Goal: Task Accomplishment & Management: Complete application form

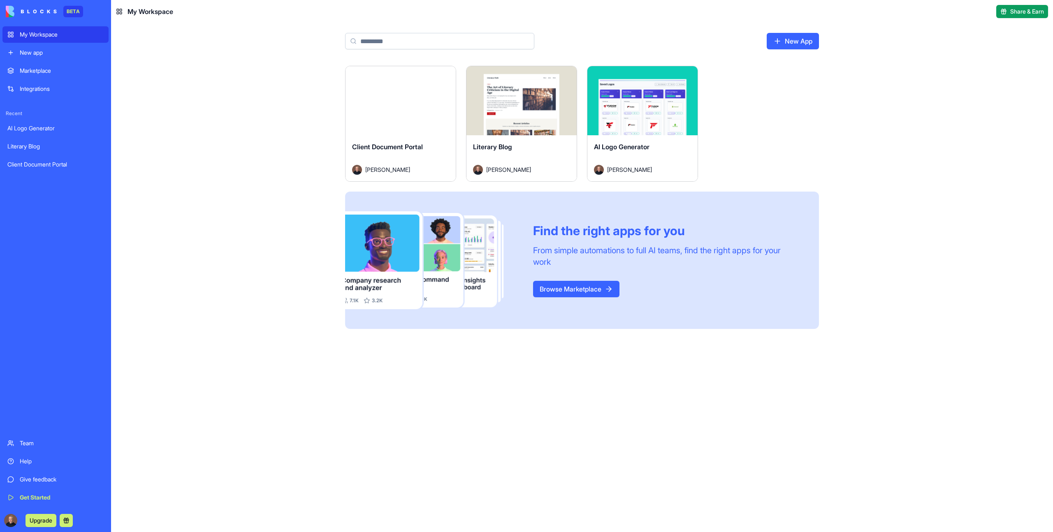
click at [405, 103] on button "Launch" at bounding box center [401, 101] width 62 height 16
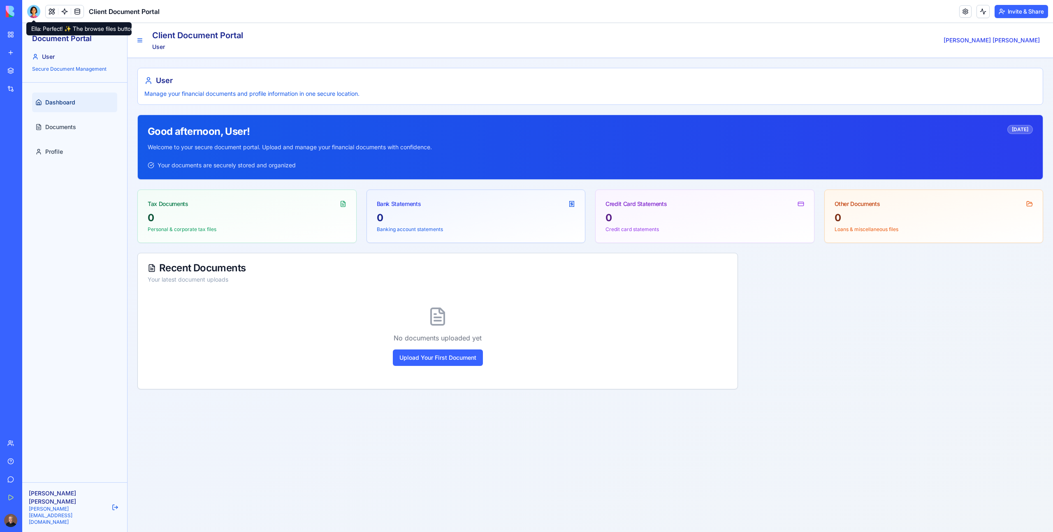
click at [32, 14] on div at bounding box center [33, 11] width 13 height 13
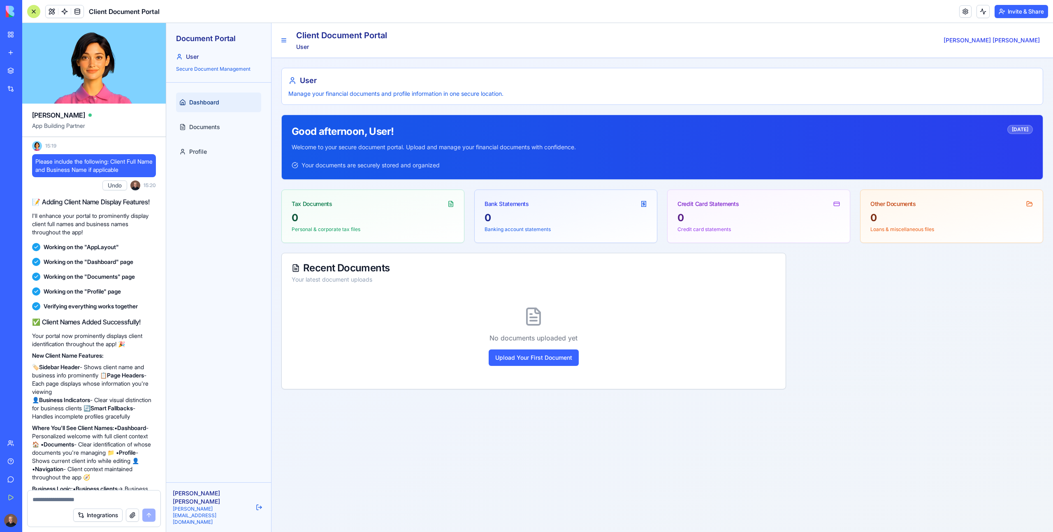
scroll to position [5130, 0]
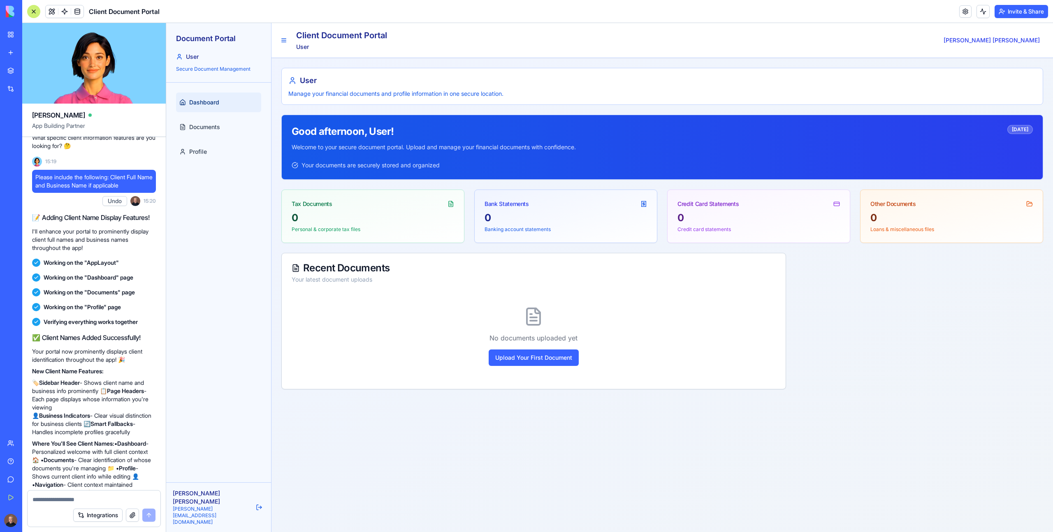
click at [562, 367] on div "No documents uploaded yet Upload Your First Document" at bounding box center [534, 337] width 484 height 86
click at [545, 360] on button "Upload Your First Document" at bounding box center [534, 358] width 90 height 16
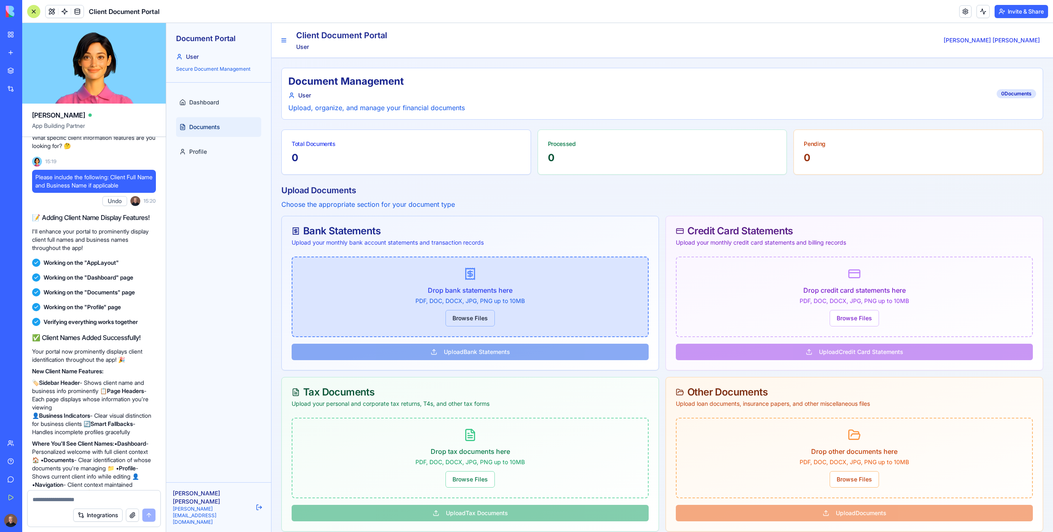
click at [478, 321] on button "Browse Files" at bounding box center [470, 318] width 49 height 16
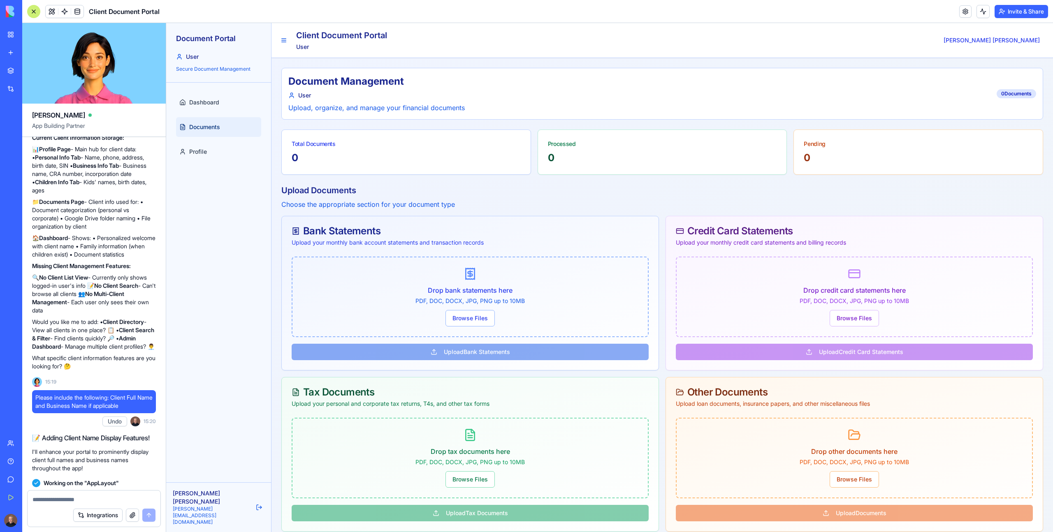
scroll to position [4856, 0]
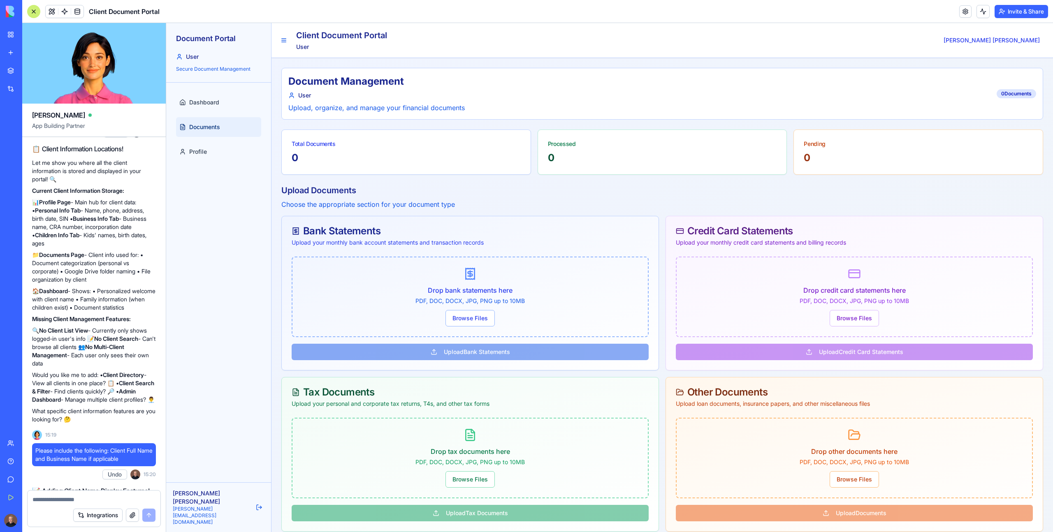
click at [95, 183] on p "Let me show you where all the client information is stored and displayed in you…" at bounding box center [94, 171] width 124 height 25
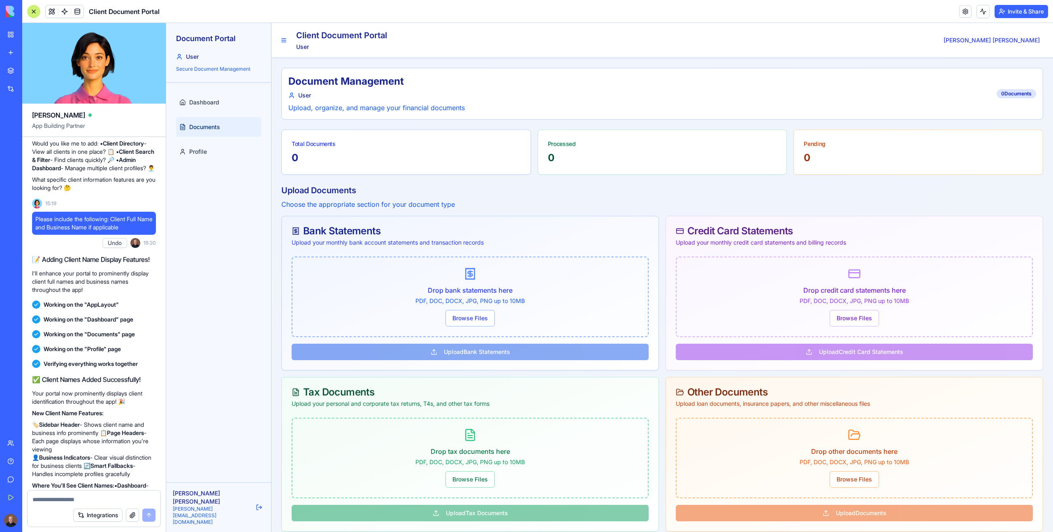
scroll to position [5108, 0]
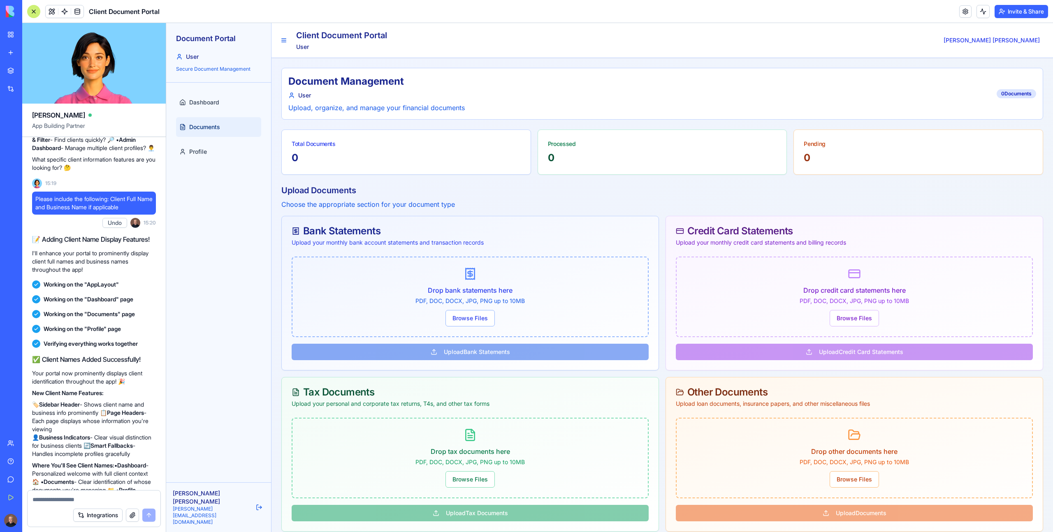
click at [11, 31] on link "My Workspace" at bounding box center [18, 34] width 33 height 16
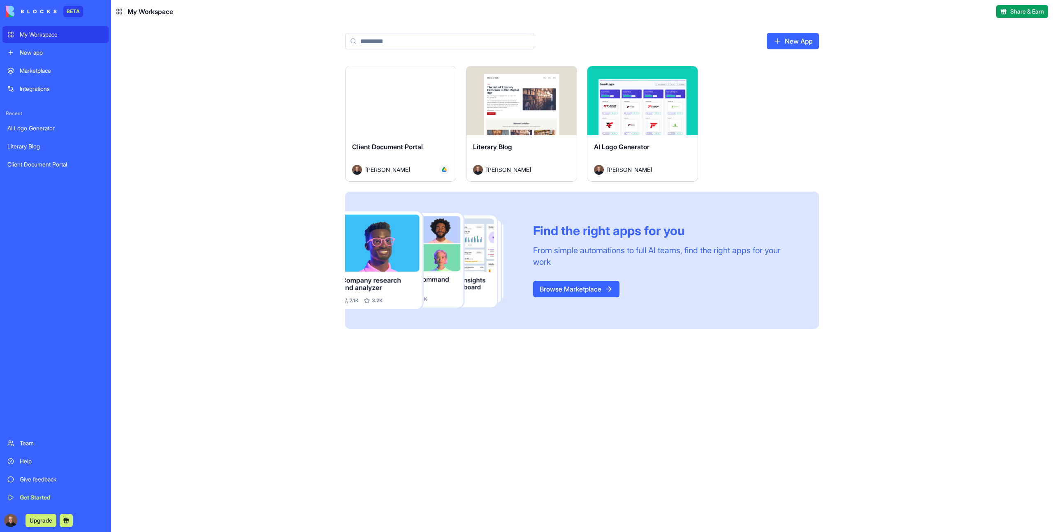
click at [512, 82] on div "Launch" at bounding box center [522, 100] width 110 height 69
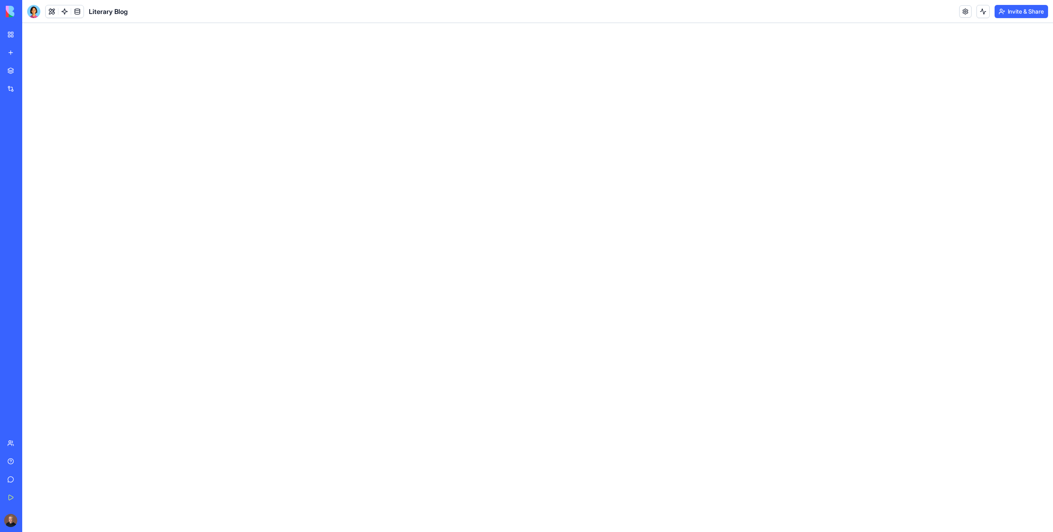
click at [39, 13] on div at bounding box center [33, 11] width 13 height 13
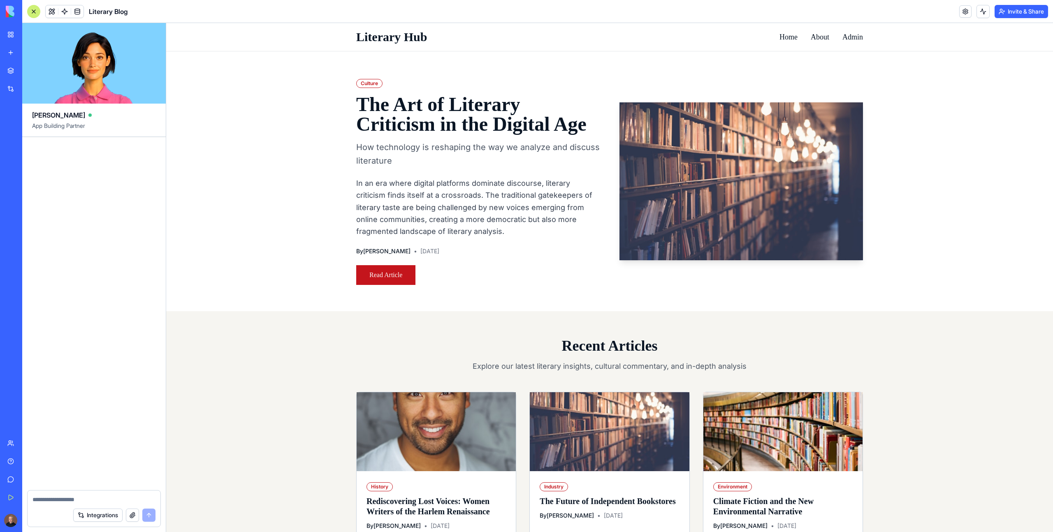
click at [37, 9] on div at bounding box center [33, 11] width 13 height 13
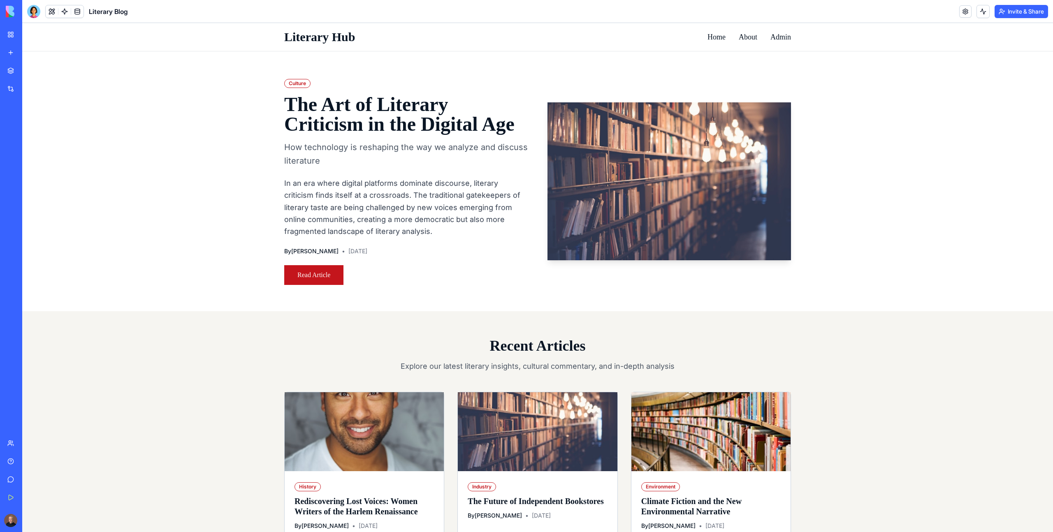
click at [37, 9] on div at bounding box center [33, 11] width 13 height 13
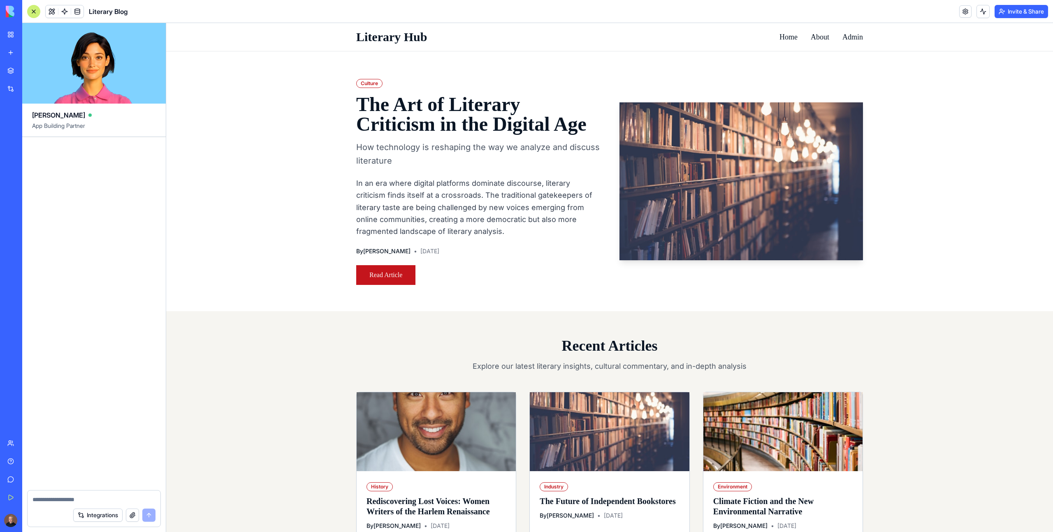
click at [9, 39] on link "My Workspace" at bounding box center [18, 34] width 33 height 16
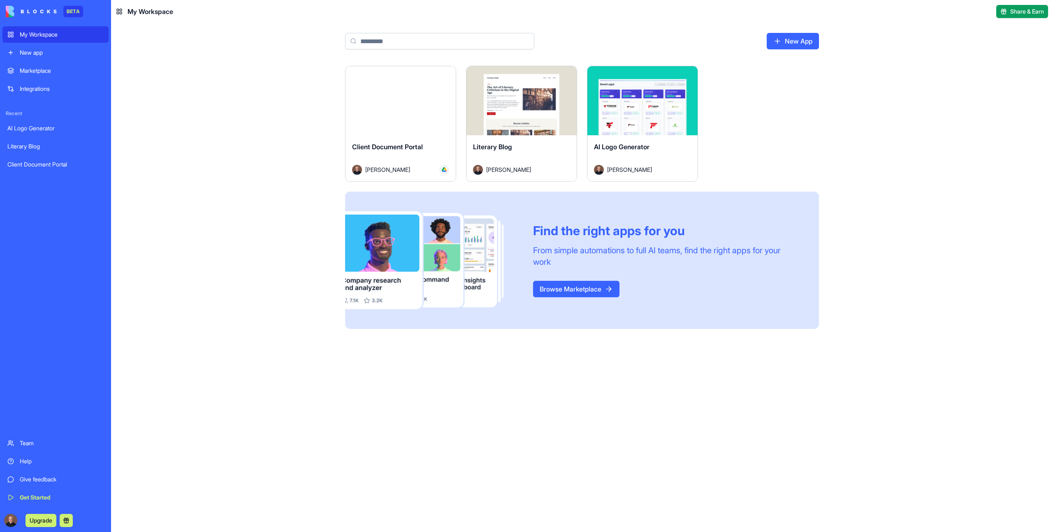
click at [673, 114] on div "Launch" at bounding box center [642, 100] width 110 height 69
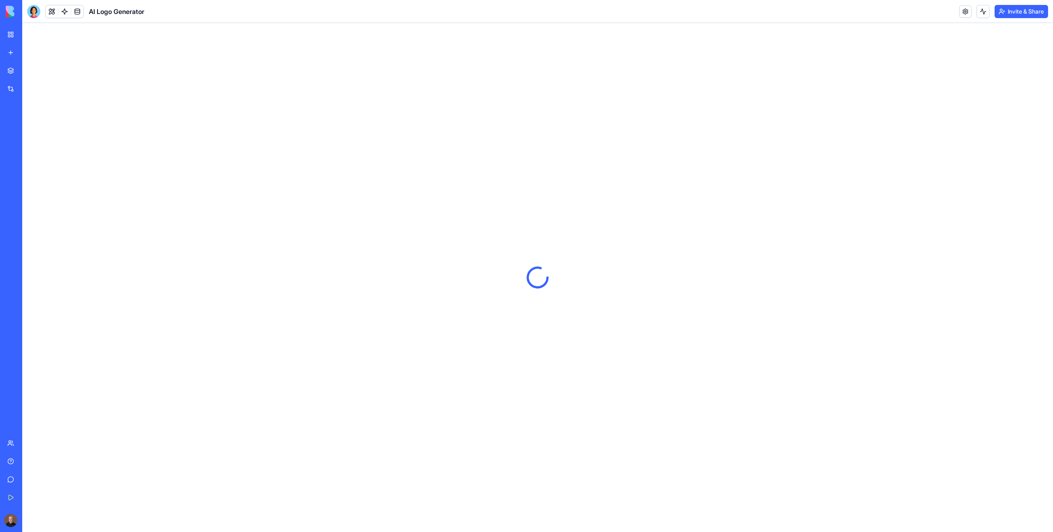
click at [35, 9] on div at bounding box center [33, 11] width 13 height 13
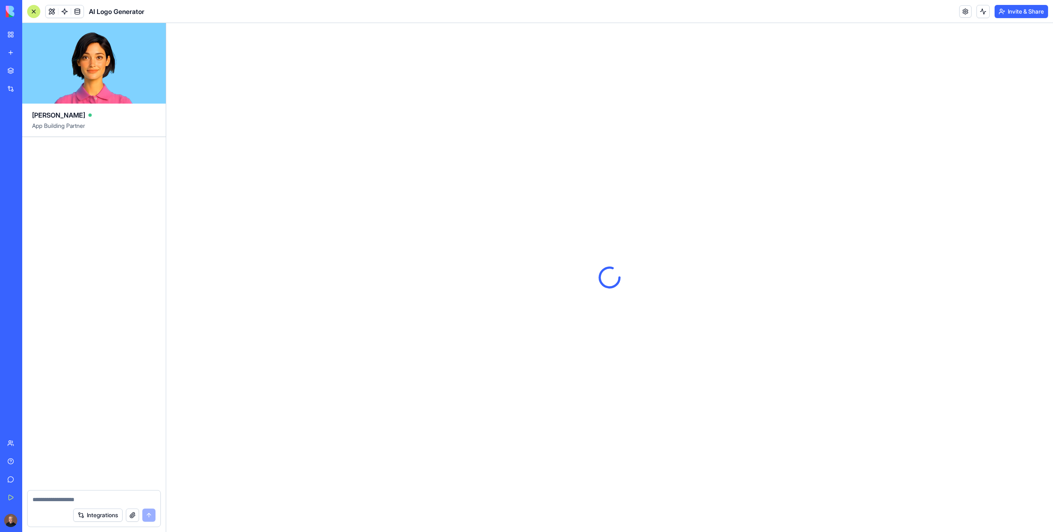
click at [15, 34] on link "My Workspace" at bounding box center [18, 34] width 33 height 16
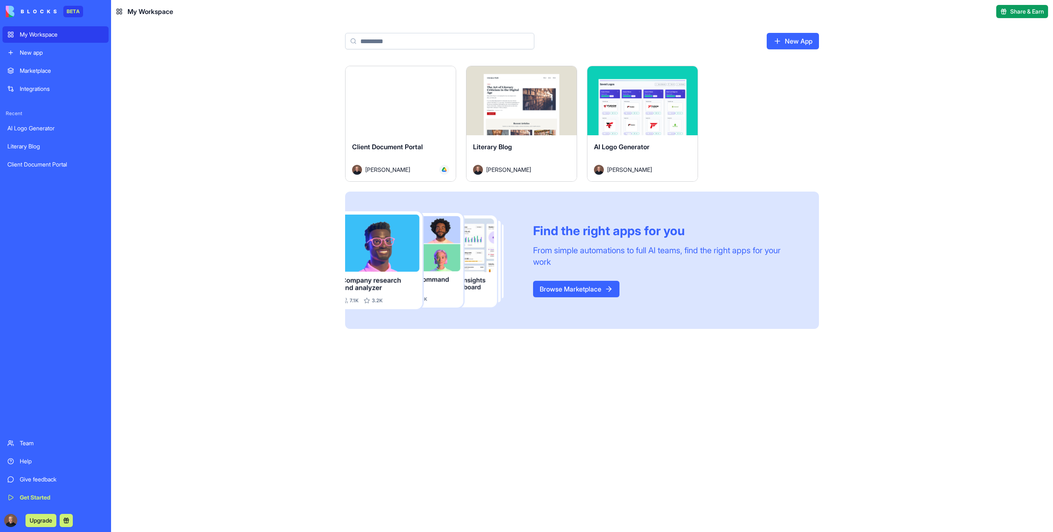
click at [383, 132] on div "Launch" at bounding box center [401, 100] width 110 height 69
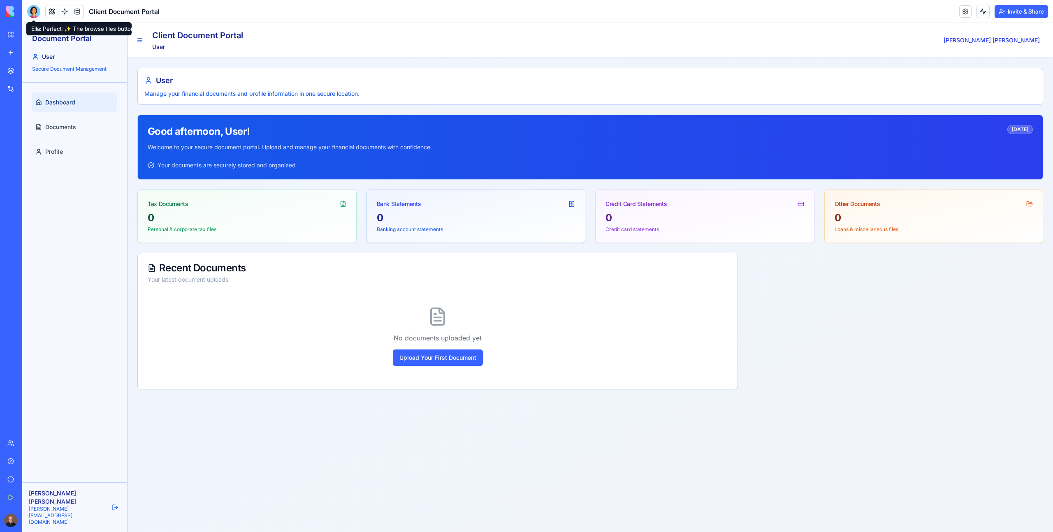
click at [36, 8] on div at bounding box center [33, 11] width 13 height 13
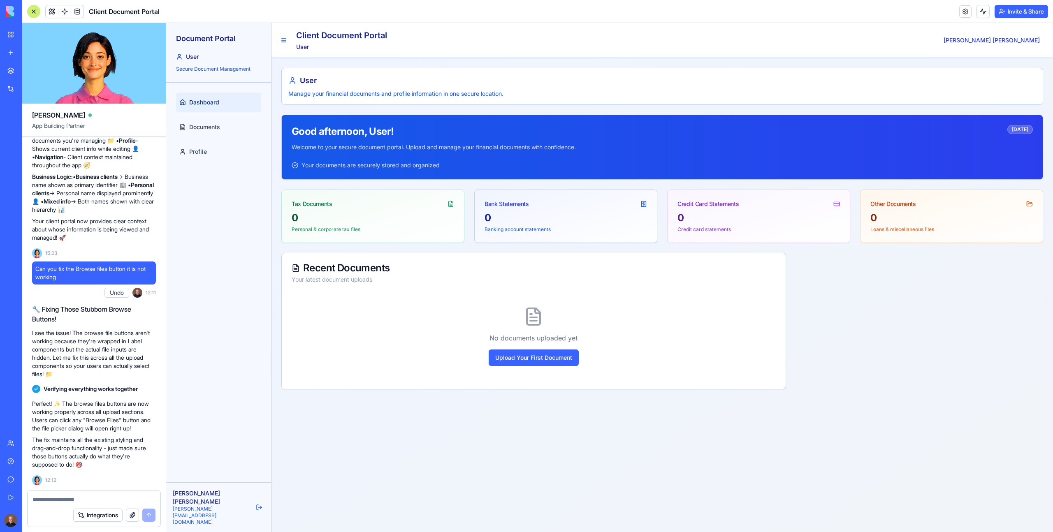
scroll to position [5426, 0]
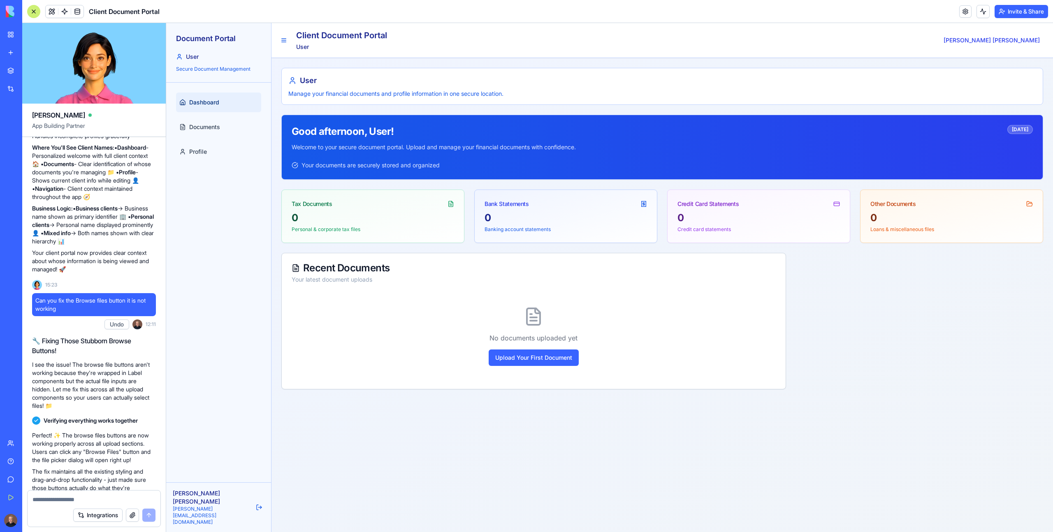
click at [112, 140] on p "🏷️ Sidebar Header - Shows client name and business info prominently 📋 Page Head…" at bounding box center [94, 112] width 124 height 58
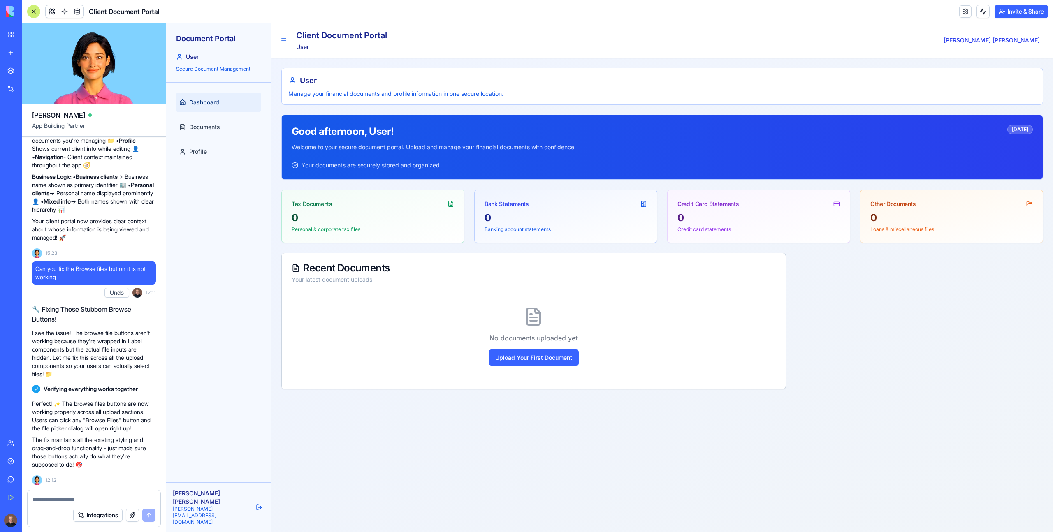
click at [101, 318] on h2 "🔧 Fixing Those Stubborn Browse Buttons!" at bounding box center [94, 314] width 124 height 20
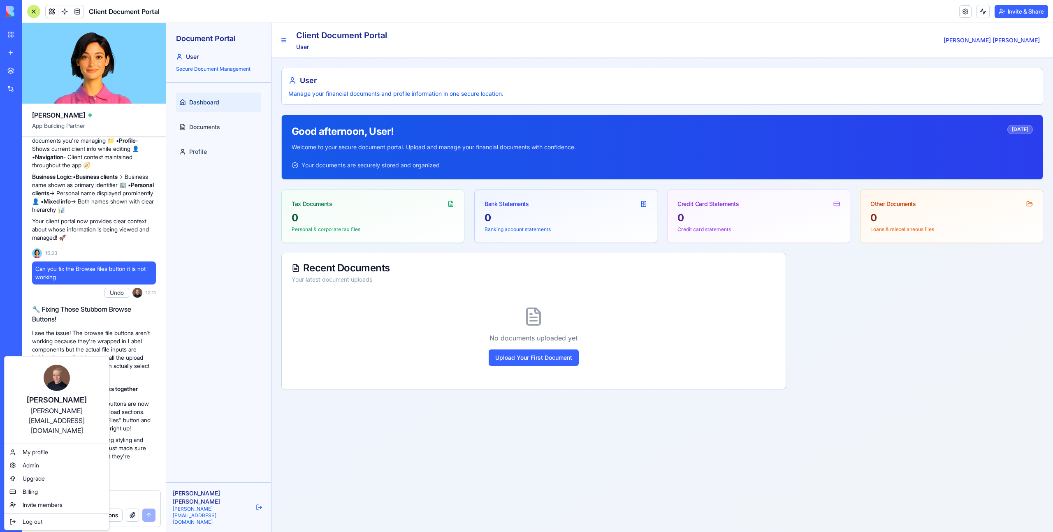
click at [7, 516] on html "BETA My Workspace New app Marketplace Integrations Recent AI Logo Generator Lit…" at bounding box center [526, 266] width 1053 height 532
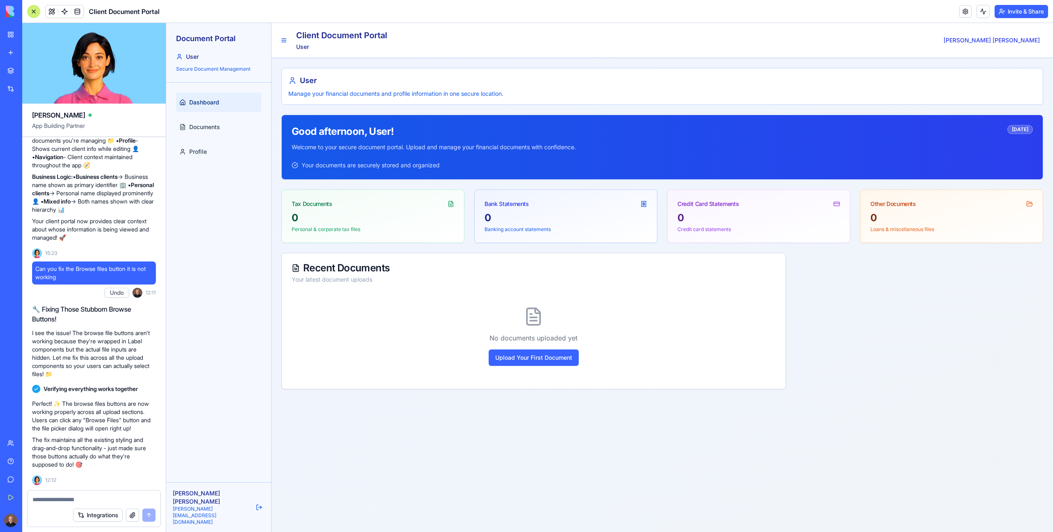
click at [139, 242] on p "Your client portal now provides clear context about whose information is being …" at bounding box center [94, 229] width 124 height 25
click at [124, 336] on p "I see the issue! The browse file buttons aren't working because they're wrapped…" at bounding box center [94, 353] width 124 height 49
click at [108, 342] on p "I see the issue! The browse file buttons aren't working because they're wrapped…" at bounding box center [94, 353] width 124 height 49
click at [525, 359] on button "Upload Your First Document" at bounding box center [534, 358] width 90 height 16
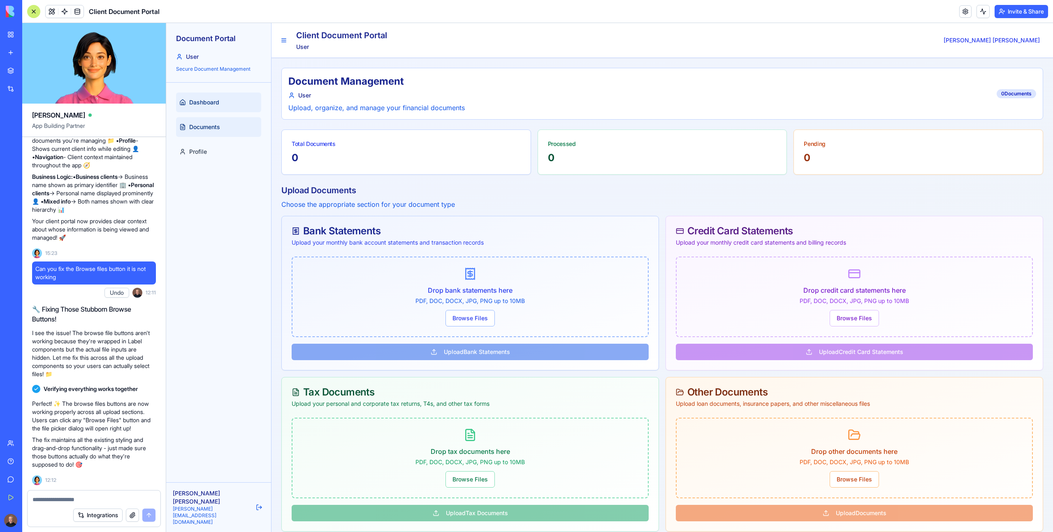
click at [227, 97] on link "Dashboard" at bounding box center [218, 103] width 85 height 20
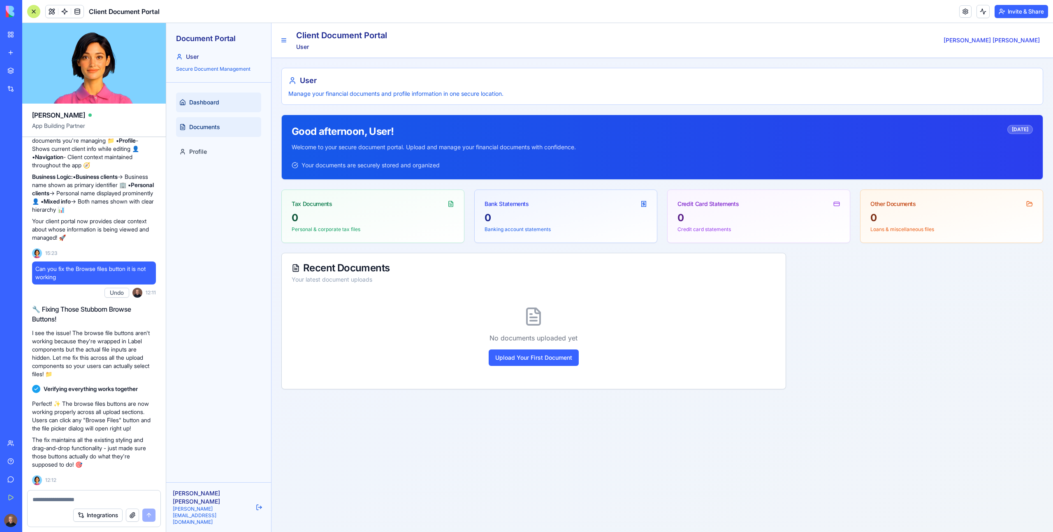
click at [235, 119] on link "Documents" at bounding box center [218, 127] width 85 height 20
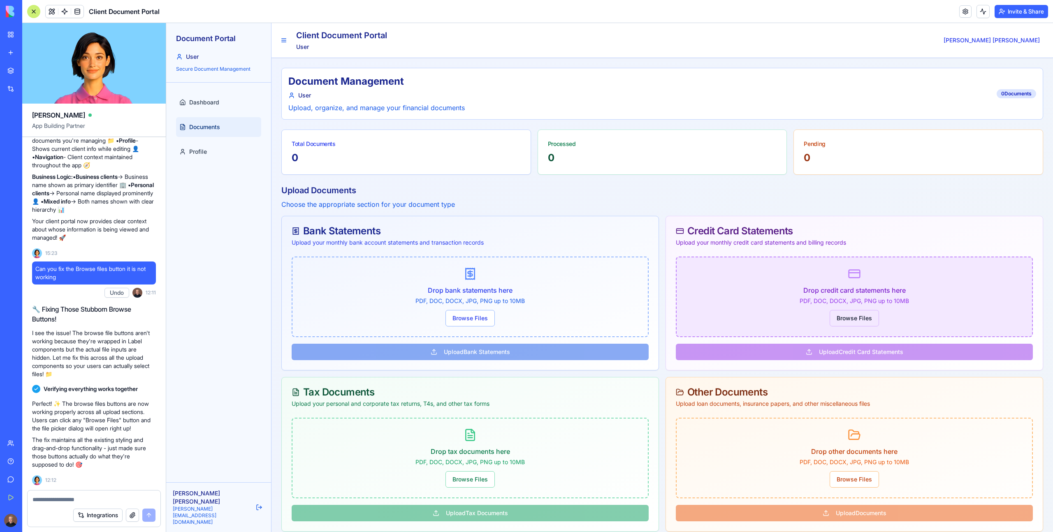
click at [843, 314] on button "Browse Files" at bounding box center [854, 318] width 49 height 16
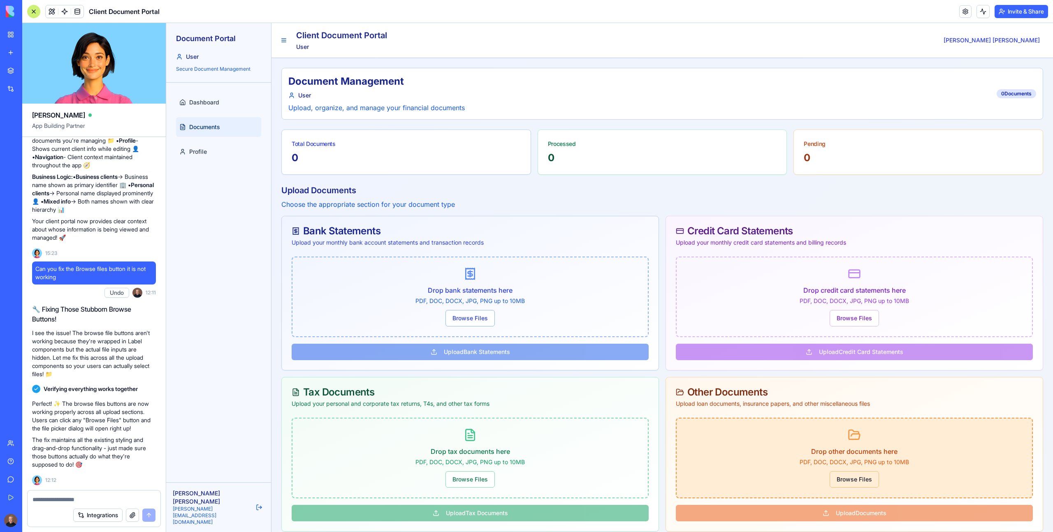
click at [857, 479] on button "Browse Files" at bounding box center [854, 479] width 49 height 16
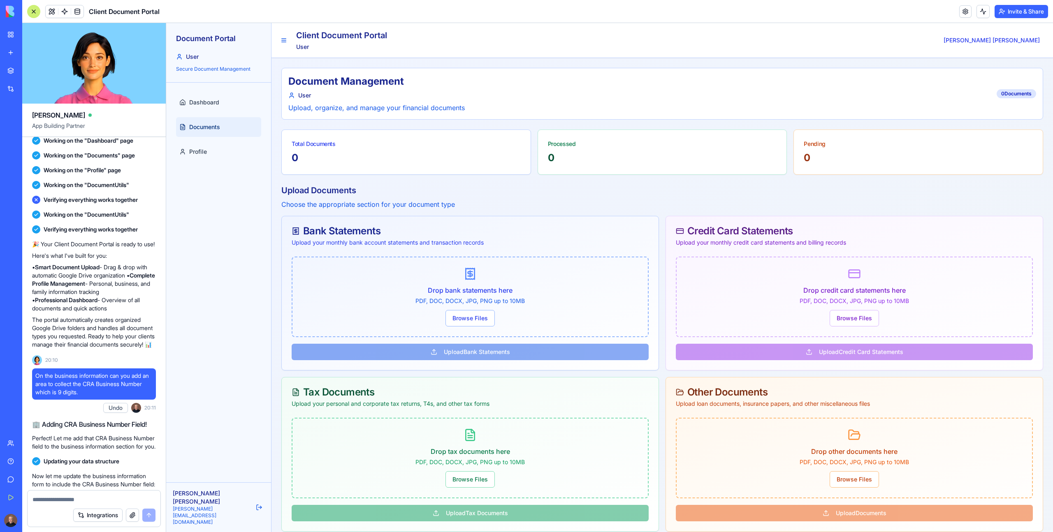
scroll to position [471, 0]
